Goal: Task Accomplishment & Management: Use online tool/utility

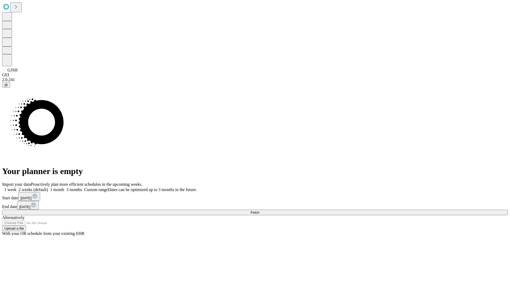
click at [259, 210] on span "Fetch" at bounding box center [254, 212] width 9 height 4
